Goal: Transaction & Acquisition: Book appointment/travel/reservation

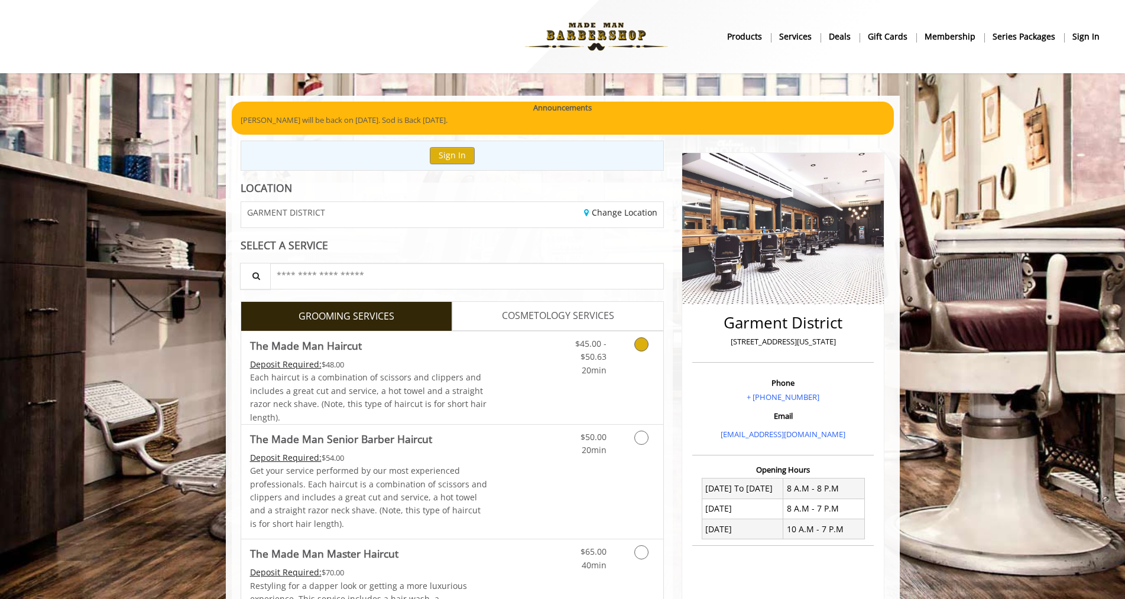
click at [639, 343] on icon "Grooming services" at bounding box center [641, 345] width 14 height 14
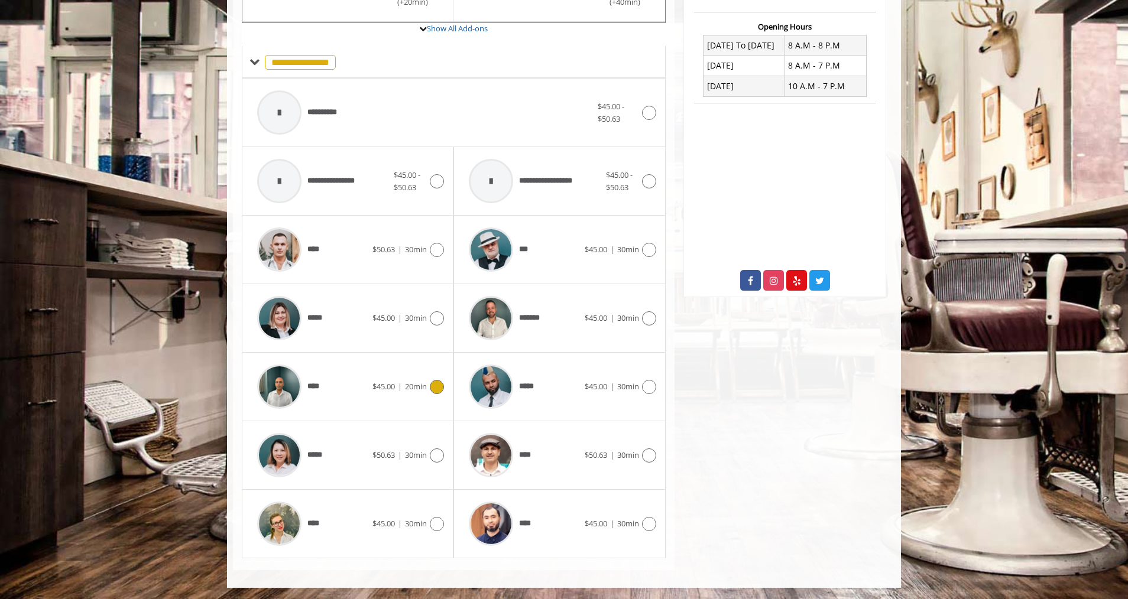
scroll to position [444, 0]
click at [434, 326] on div "***** $45.00 | 30min" at bounding box center [347, 318] width 193 height 56
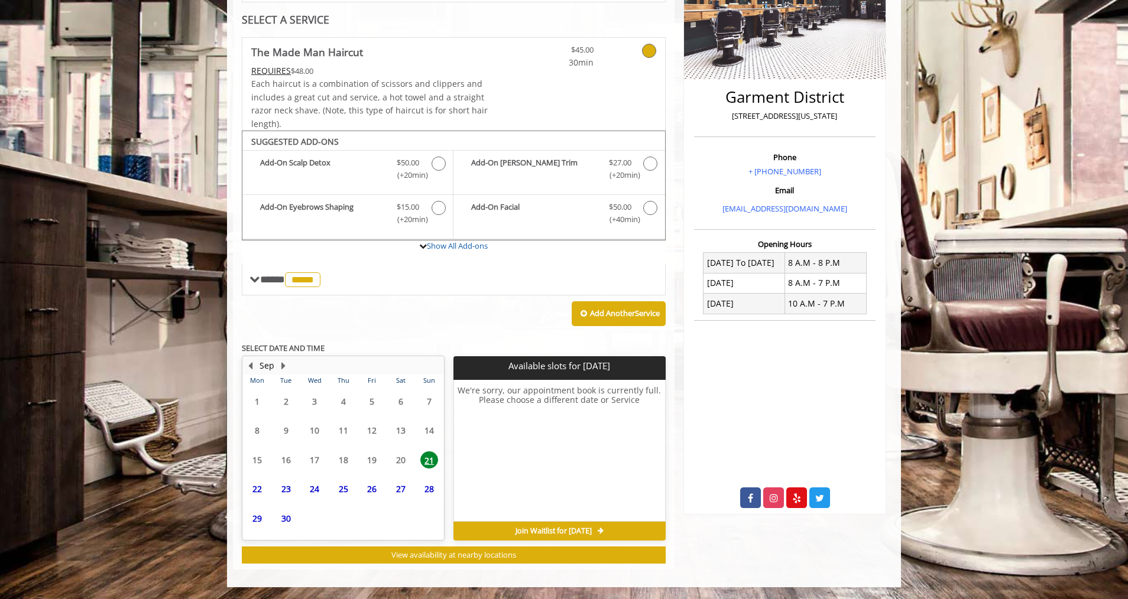
scroll to position [226, 0]
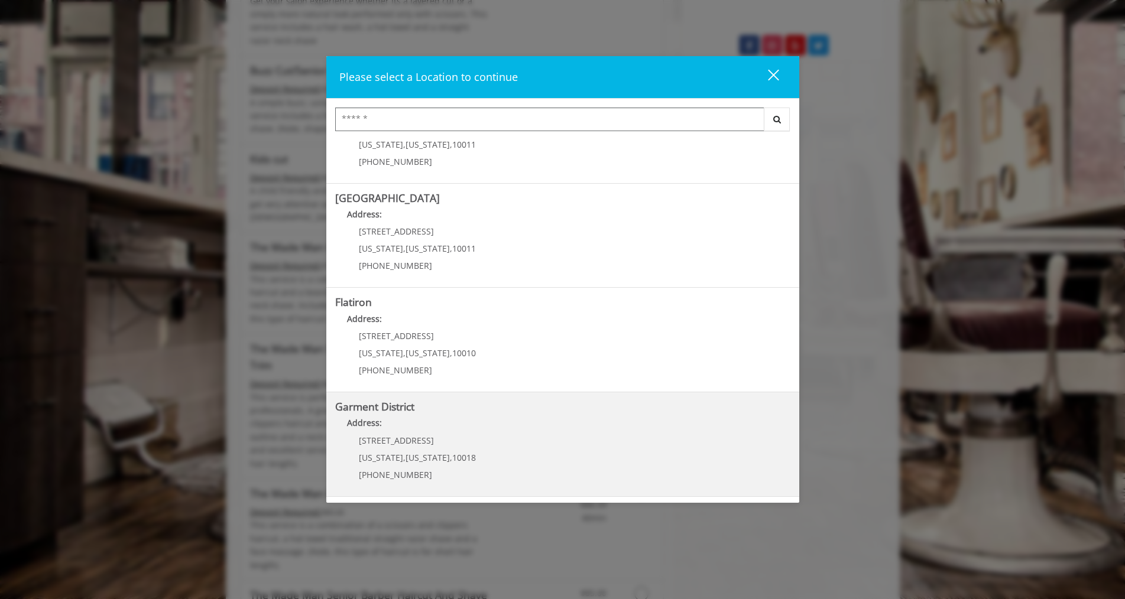
scroll to position [828, 0]
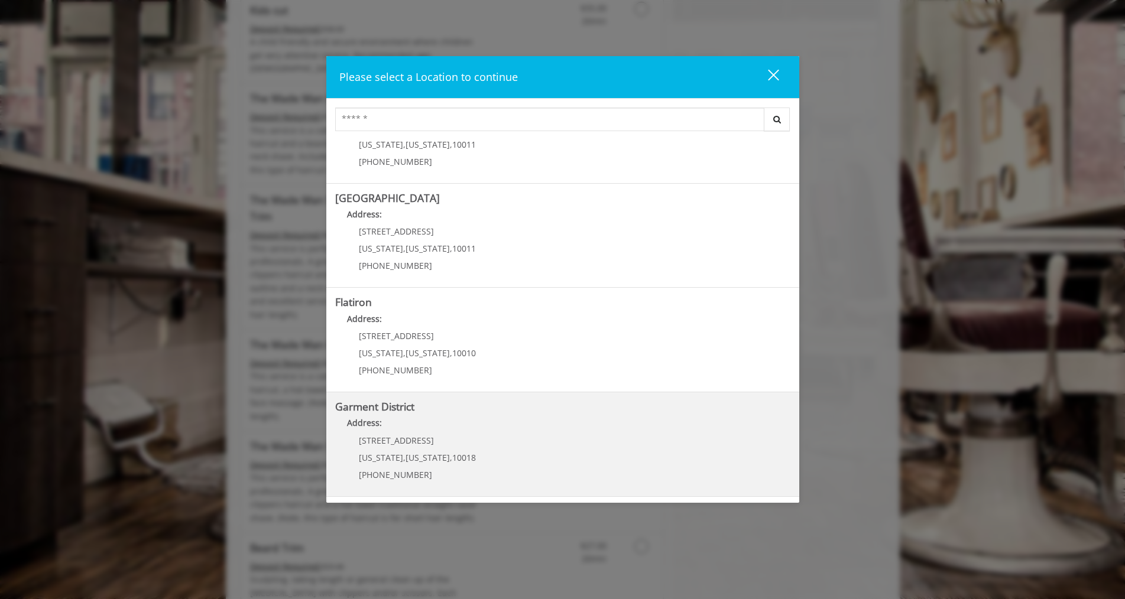
click at [431, 428] on District "Address:" at bounding box center [562, 426] width 455 height 19
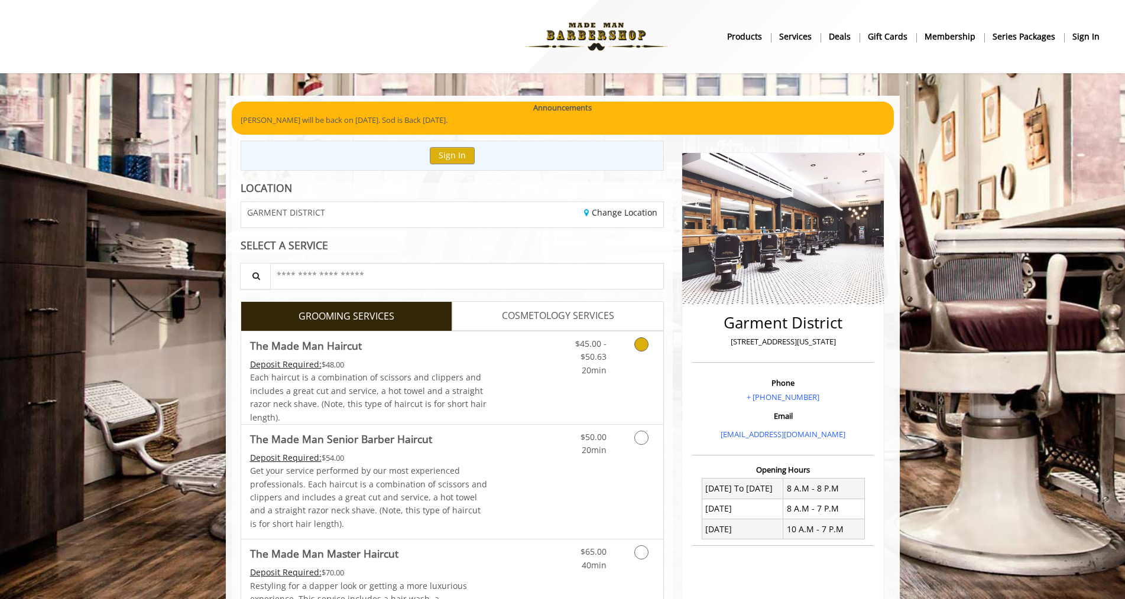
click at [640, 346] on icon "Grooming services" at bounding box center [641, 345] width 14 height 14
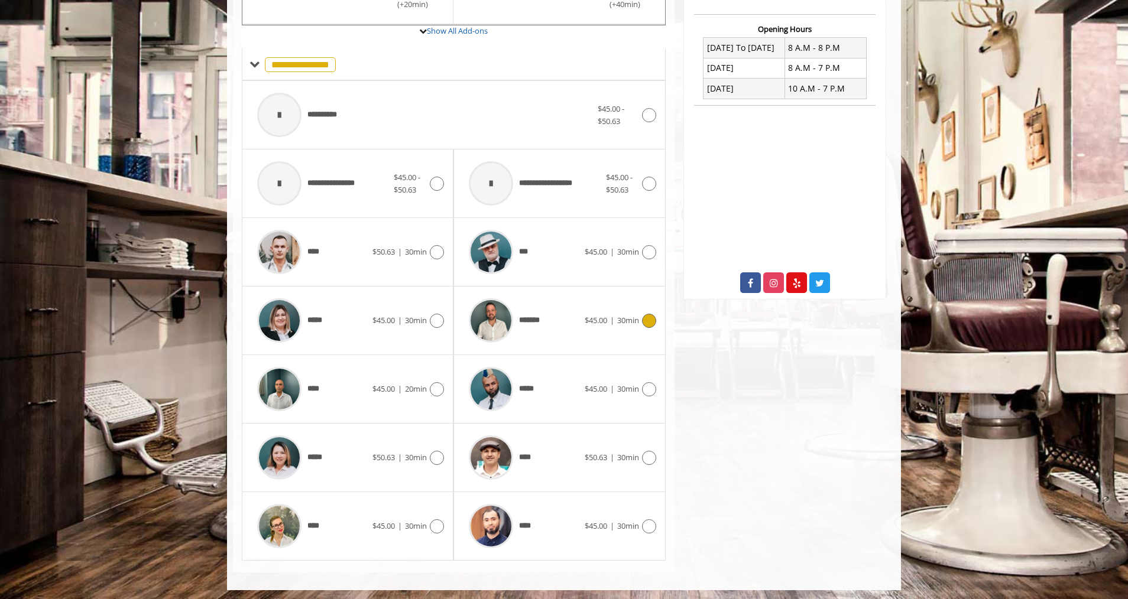
scroll to position [444, 0]
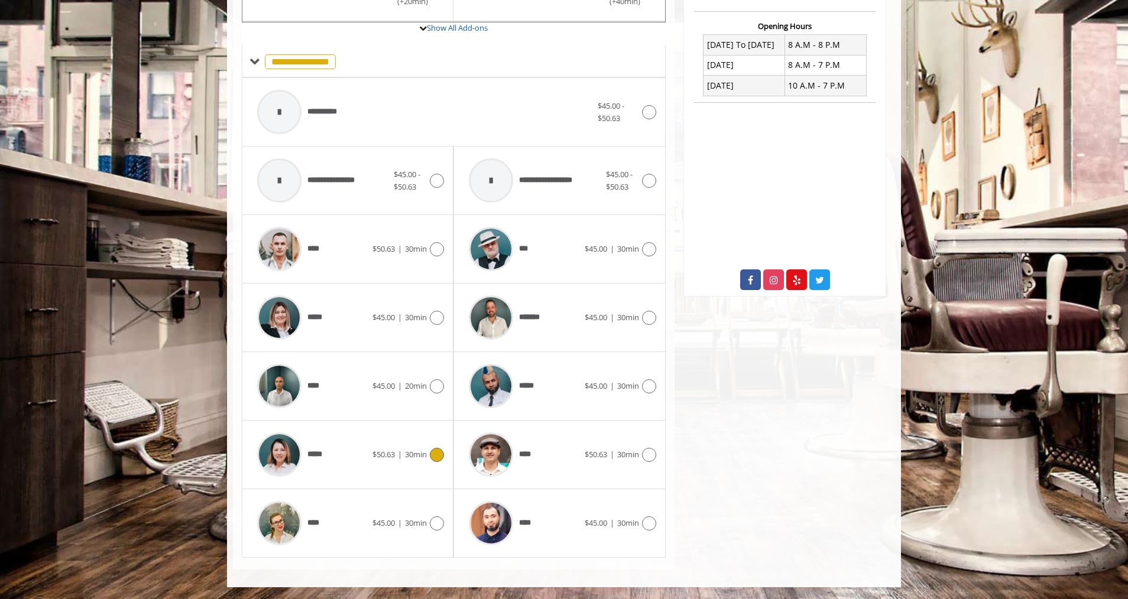
click at [441, 450] on icon at bounding box center [437, 455] width 14 height 14
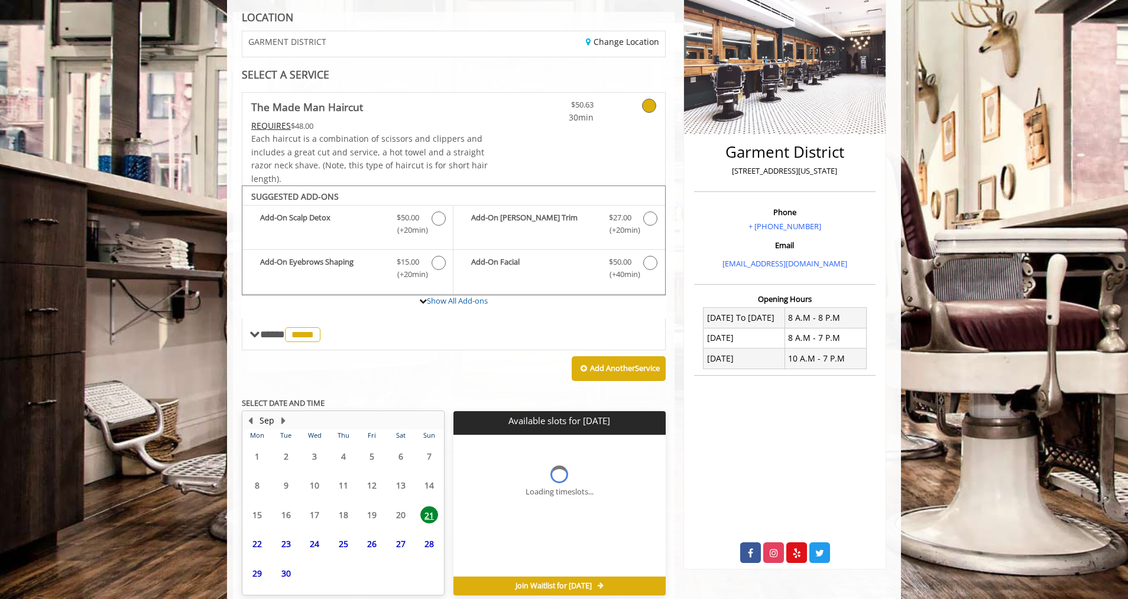
scroll to position [226, 0]
